Goal: Task Accomplishment & Management: Use online tool/utility

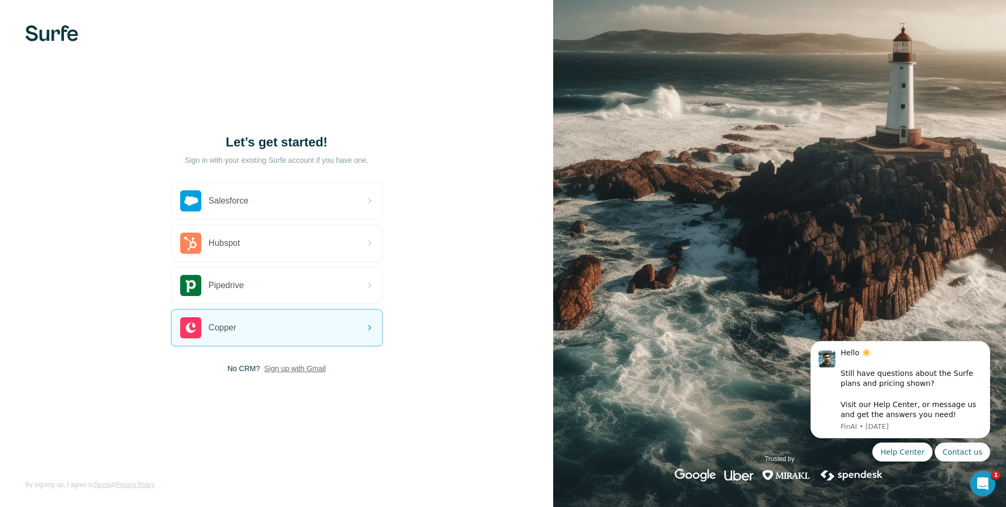
click at [300, 366] on span "Sign up with Gmail" at bounding box center [295, 368] width 62 height 11
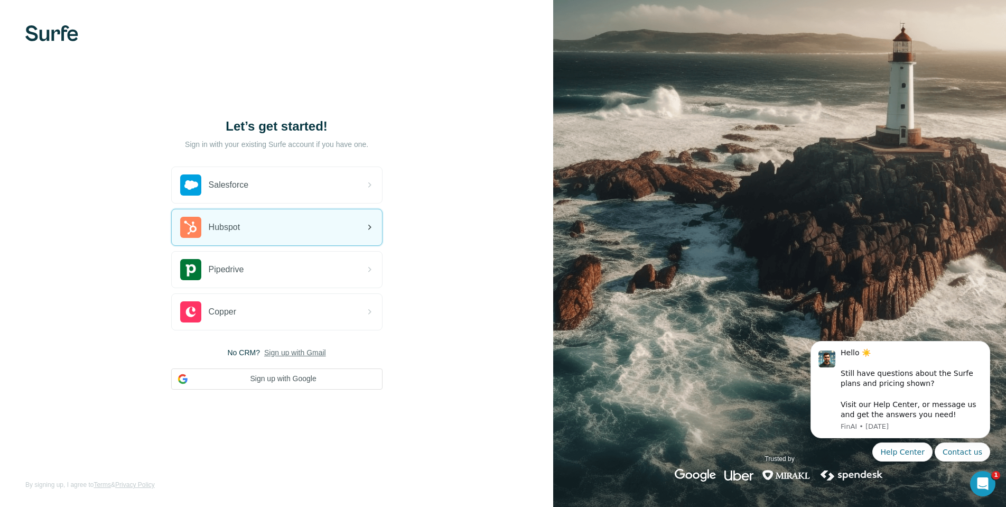
click at [285, 236] on div "Hubspot" at bounding box center [277, 227] width 210 height 36
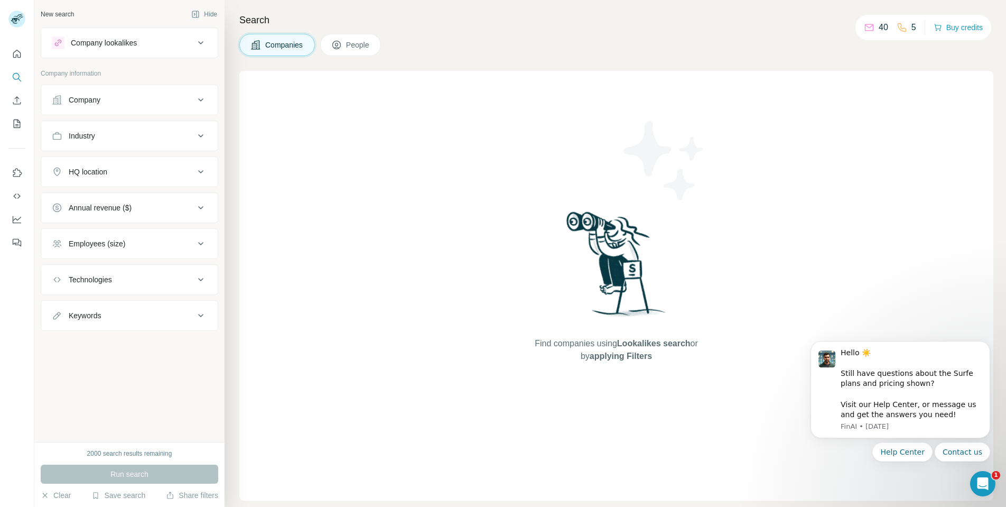
click at [399, 273] on div "Find companies using Lookalikes search or by applying Filters" at bounding box center [616, 286] width 754 height 430
